Goal: Task Accomplishment & Management: Use online tool/utility

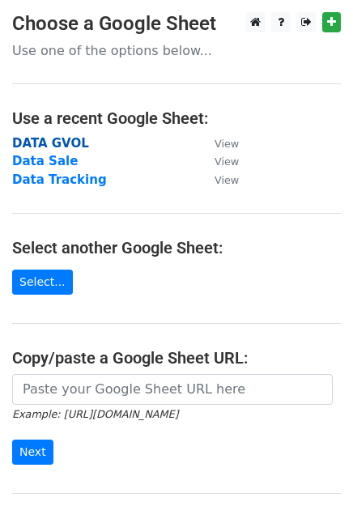
click at [48, 143] on strong "DATA GVOL" at bounding box center [50, 143] width 77 height 15
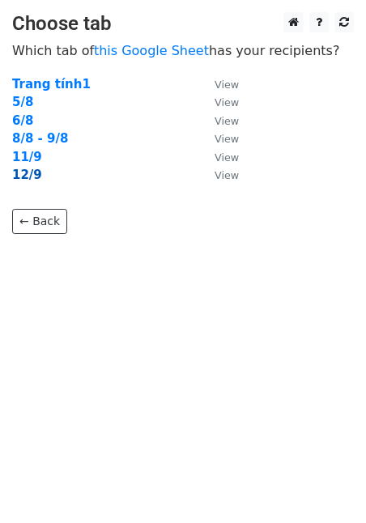
click at [32, 181] on strong "12/9" at bounding box center [27, 175] width 30 height 15
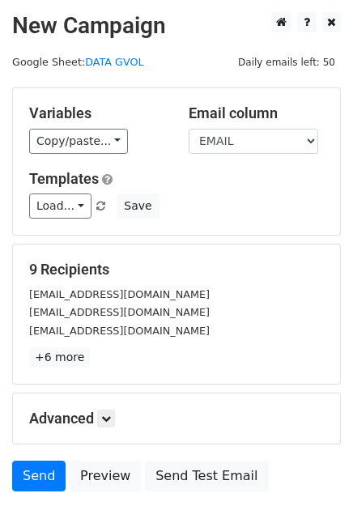
scroll to position [104, 0]
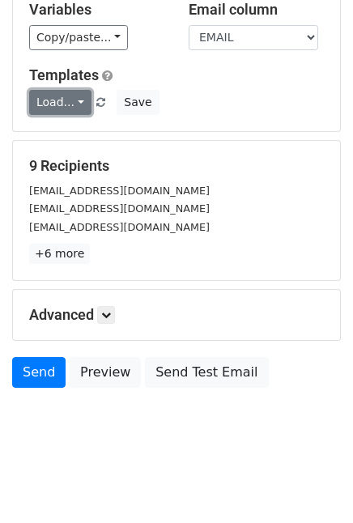
click at [58, 103] on link "Load..." at bounding box center [60, 102] width 62 height 25
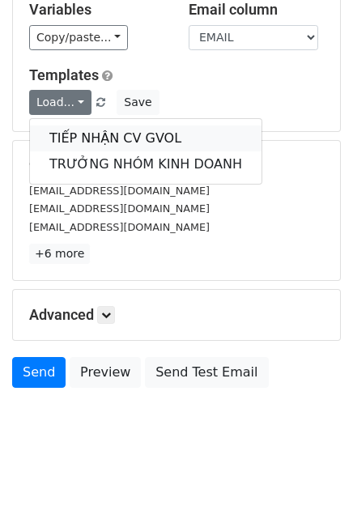
click at [97, 145] on link "TIẾP NHẬN CV GVOL" at bounding box center [146, 139] width 232 height 26
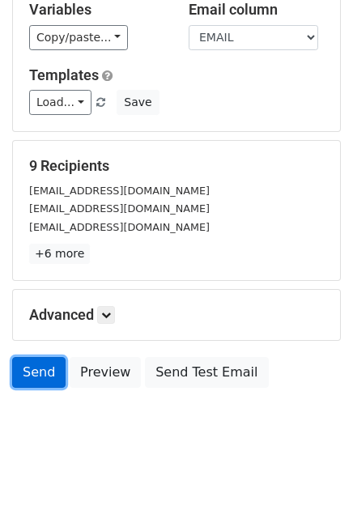
click at [33, 369] on link "Send" at bounding box center [38, 372] width 53 height 31
